Goal: Information Seeking & Learning: Learn about a topic

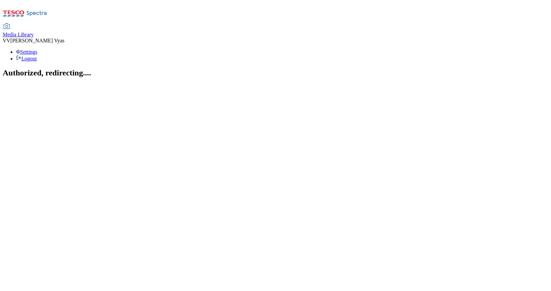
click at [34, 32] on span "Media Library" at bounding box center [18, 35] width 31 height 6
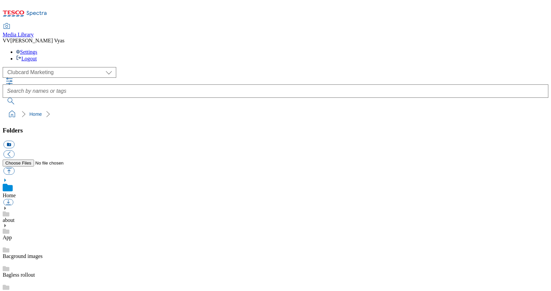
scroll to position [1, 0]
select select "flare-ghs-mktg"
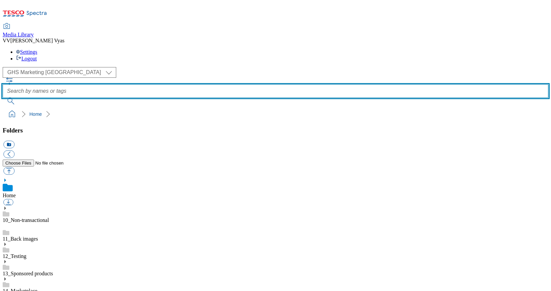
click at [247, 85] on input "text" at bounding box center [276, 91] width 546 height 13
type input "delivery saver"
click at [20, 98] on button "submit" at bounding box center [11, 101] width 17 height 7
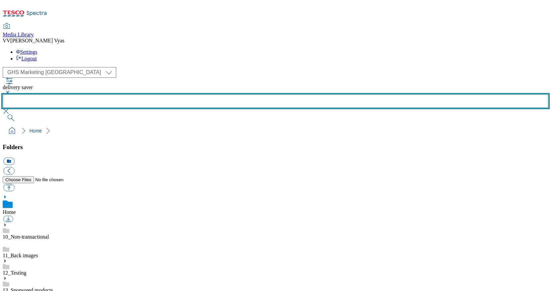
scroll to position [382, 0]
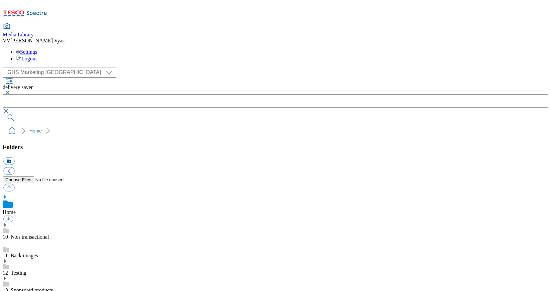
drag, startPoint x: 350, startPoint y: 163, endPoint x: 409, endPoint y: 166, distance: 58.5
copy div "2336-GHS-HorizontalTradeTile-743x430-Christmas-Food-Delivery"
drag, startPoint x: 533, startPoint y: 128, endPoint x: 529, endPoint y: 128, distance: 3.7
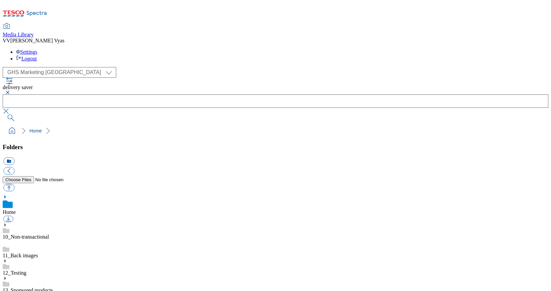
scroll to position [382, 0]
click at [11, 91] on button "button" at bounding box center [7, 93] width 8 height 4
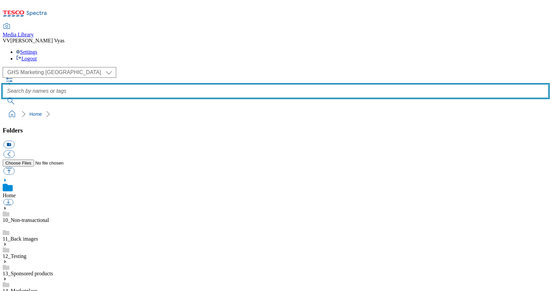
click at [225, 85] on input "text" at bounding box center [276, 91] width 546 height 13
type input "christmas tableware"
click at [20, 98] on button "submit" at bounding box center [11, 101] width 17 height 7
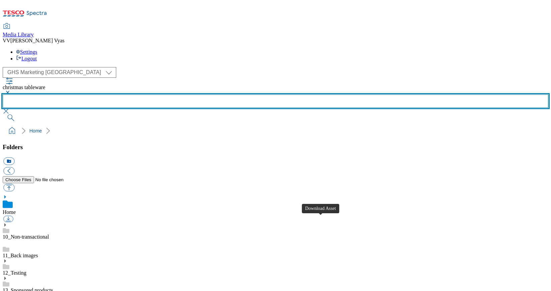
scroll to position [382, 0]
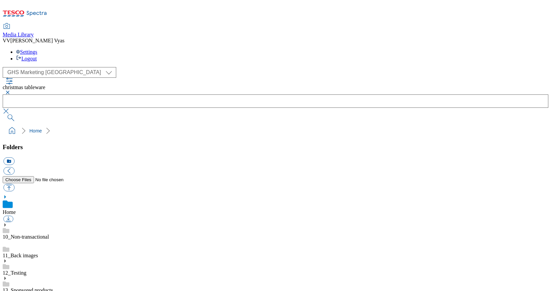
click at [11, 91] on button "button" at bounding box center [7, 93] width 8 height 4
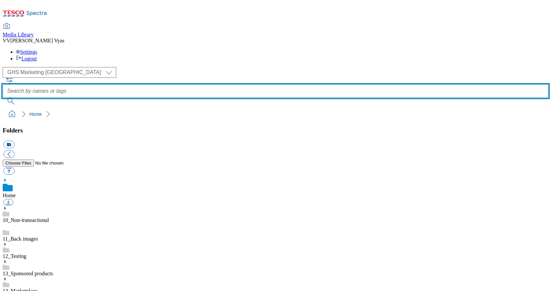
click at [238, 85] on input "text" at bounding box center [276, 91] width 546 height 13
type input "christmas drinks"
click at [20, 98] on button "submit" at bounding box center [11, 101] width 17 height 7
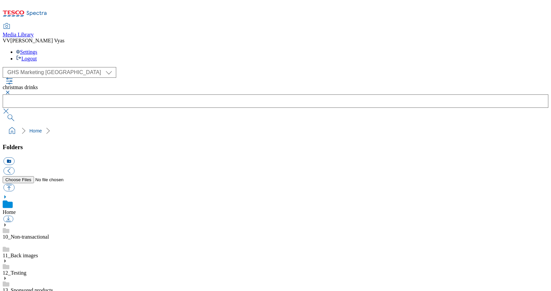
click at [11, 91] on button "button" at bounding box center [7, 93] width 8 height 4
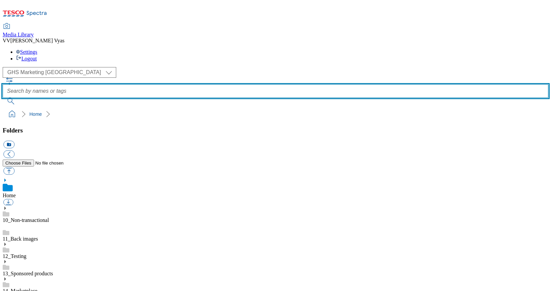
click at [256, 85] on input "text" at bounding box center [276, 91] width 546 height 13
type input "christmas food"
click at [20, 98] on button "submit" at bounding box center [11, 101] width 17 height 7
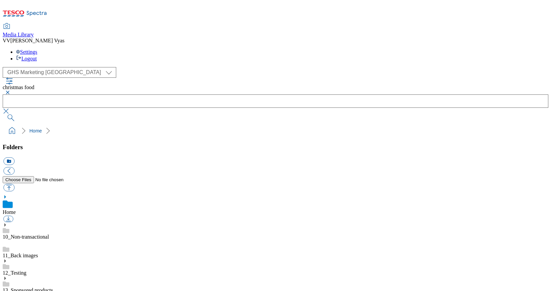
scroll to position [0, 0]
select select "flare-homepage"
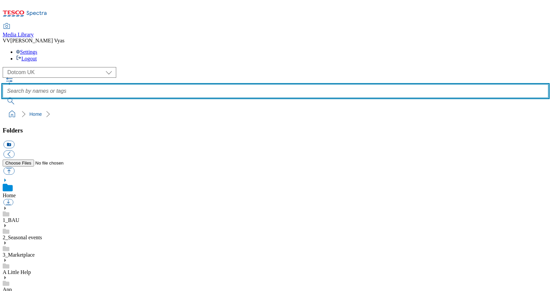
click at [297, 85] on input "text" at bounding box center [276, 91] width 546 height 13
type input "christmas food"
click at [20, 98] on button "submit" at bounding box center [11, 101] width 17 height 7
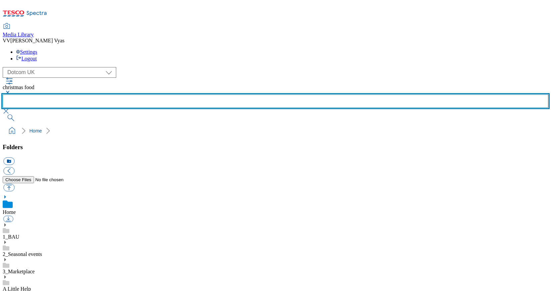
scroll to position [42, 0]
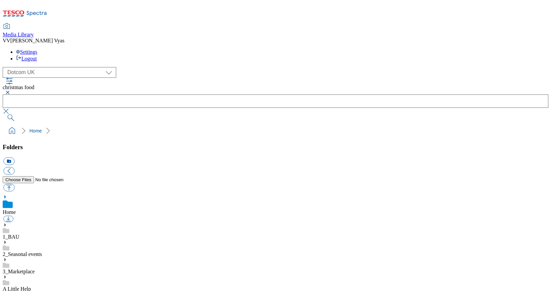
click at [11, 91] on button "button" at bounding box center [7, 93] width 8 height 4
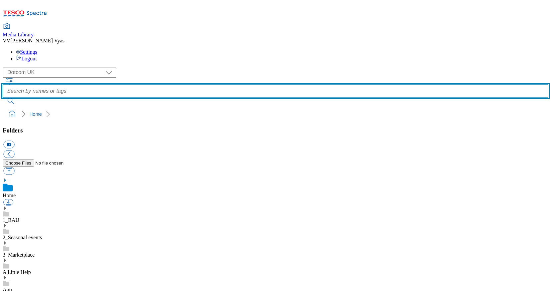
click at [230, 85] on input "text" at bounding box center [276, 91] width 546 height 13
type input "christmas tableware"
click at [20, 98] on button "submit" at bounding box center [11, 101] width 17 height 7
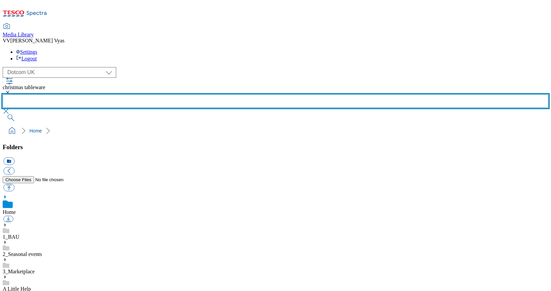
scroll to position [382, 0]
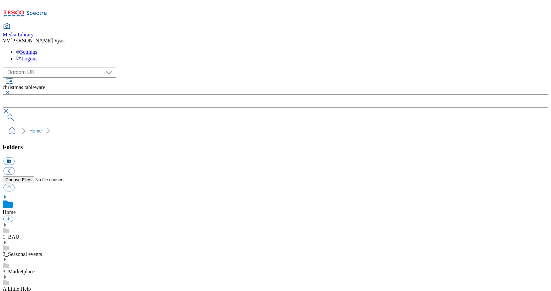
scroll to position [382, 0]
click at [11, 91] on button "button" at bounding box center [7, 93] width 8 height 4
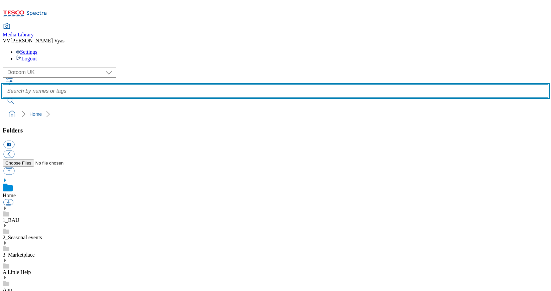
click at [243, 85] on input "text" at bounding box center [276, 91] width 546 height 13
type input "ffto"
click at [20, 98] on button "submit" at bounding box center [11, 101] width 17 height 7
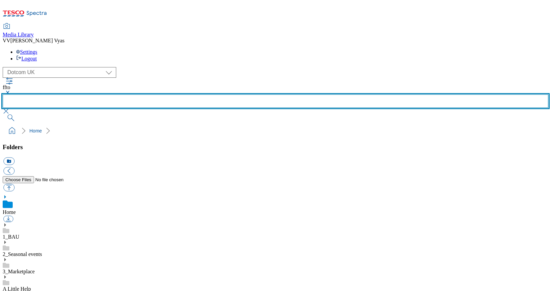
scroll to position [287, 0]
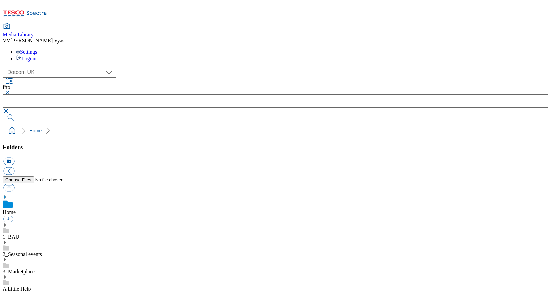
scroll to position [336, 0]
drag, startPoint x: 323, startPoint y: 207, endPoint x: 308, endPoint y: 207, distance: 14.7
drag, startPoint x: 305, startPoint y: 208, endPoint x: 356, endPoint y: 215, distance: 51.3
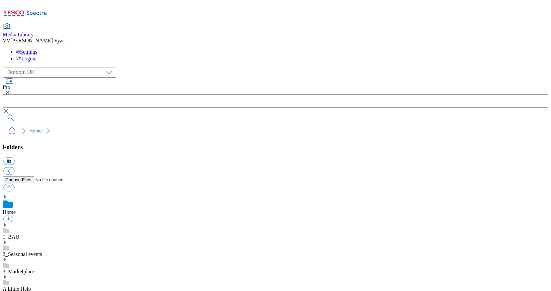
copy div "2240-DCHP-smallStamp-ChristmasFFTO"
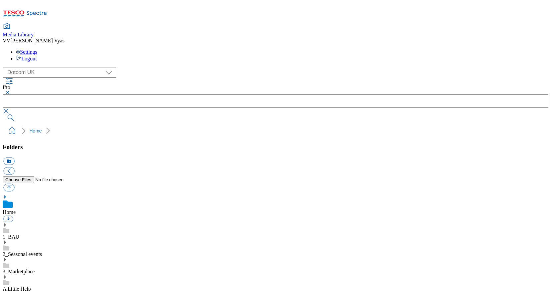
scroll to position [438, 0]
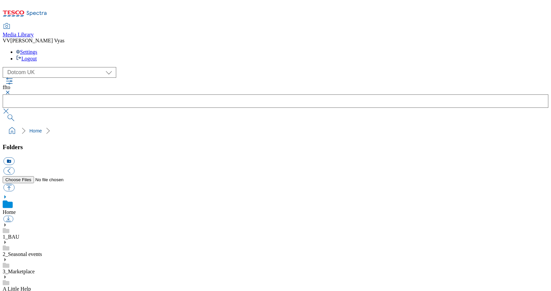
click at [11, 91] on button "button" at bounding box center [7, 93] width 8 height 4
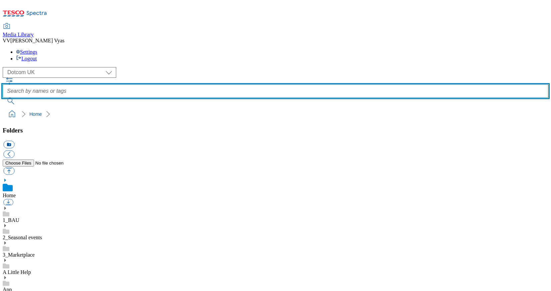
click at [222, 85] on input "text" at bounding box center [276, 91] width 546 height 13
type input "ffto tableware"
click at [20, 98] on button "submit" at bounding box center [11, 101] width 17 height 7
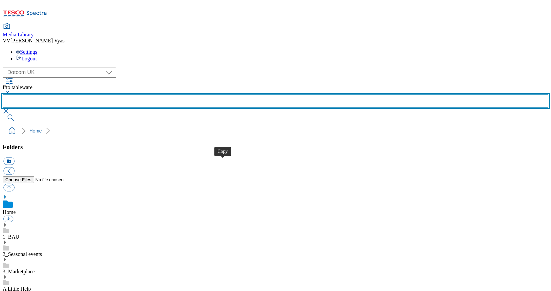
scroll to position [382, 0]
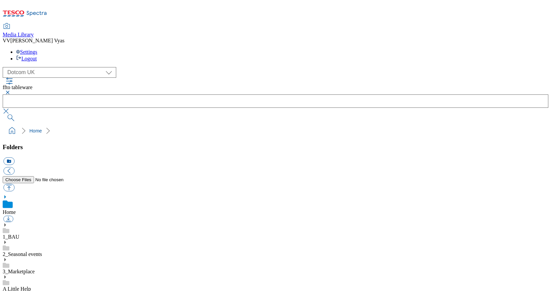
click at [11, 91] on button "button" at bounding box center [7, 93] width 8 height 4
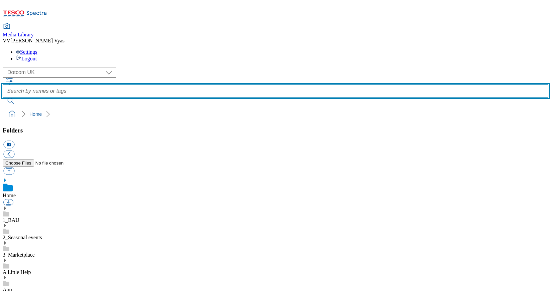
click at [227, 85] on input "text" at bounding box center [276, 91] width 546 height 13
type input "Christmas table decorations"
click at [20, 98] on button "submit" at bounding box center [11, 101] width 17 height 7
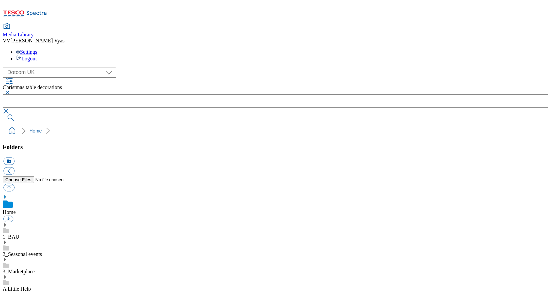
scroll to position [89, 0]
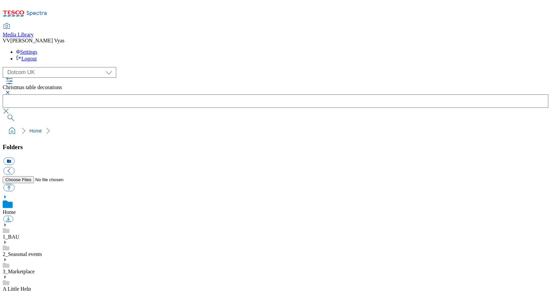
scroll to position [382, 0]
click at [11, 91] on button "button" at bounding box center [7, 93] width 8 height 4
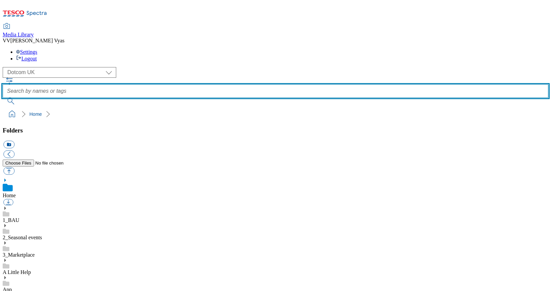
click at [247, 85] on input "text" at bounding box center [276, 91] width 546 height 13
type input "christmas plates"
click at [20, 98] on button "submit" at bounding box center [11, 101] width 17 height 7
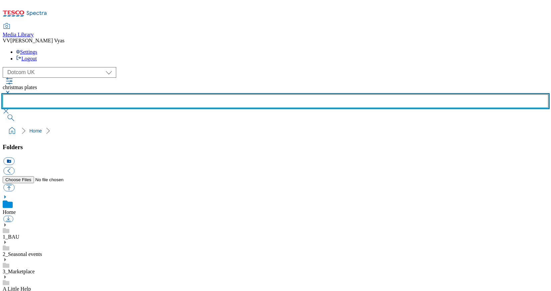
scroll to position [382, 0]
